Goal: Check status: Check status

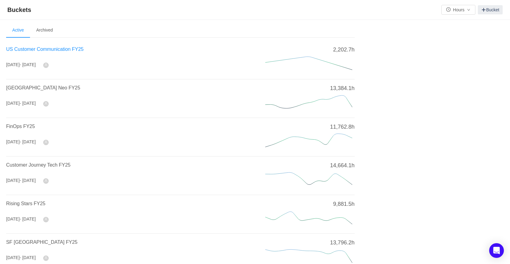
click at [50, 48] on span "US Customer Communication FY25" at bounding box center [44, 49] width 77 height 5
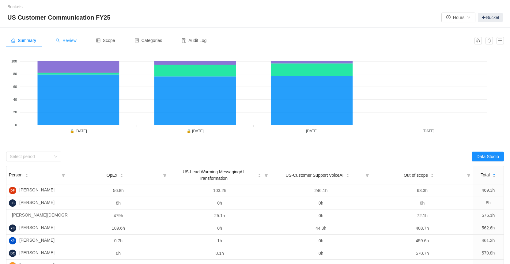
click at [73, 43] on span "Review" at bounding box center [66, 40] width 21 height 5
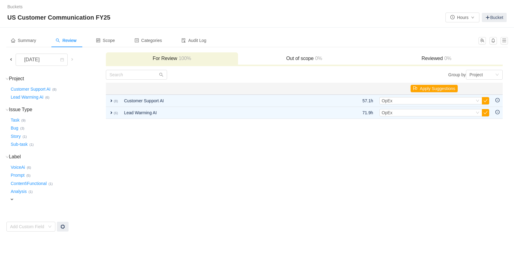
click at [11, 60] on span at bounding box center [11, 59] width 5 height 5
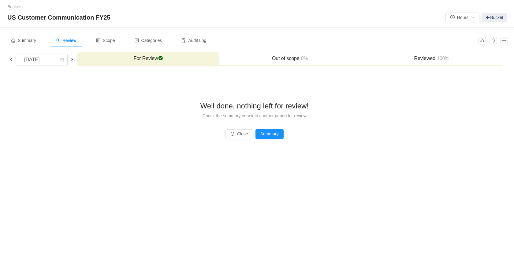
click at [417, 60] on h3 "Reviewed 100%" at bounding box center [432, 58] width 136 height 6
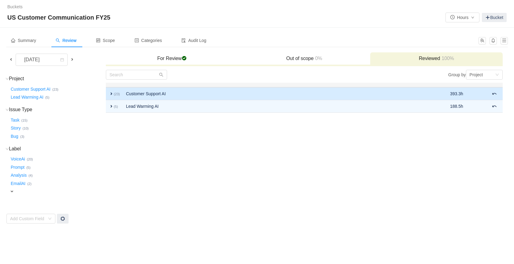
click at [181, 93] on td "Customer Support AI" at bounding box center [266, 93] width 286 height 13
